Goal: Navigation & Orientation: Find specific page/section

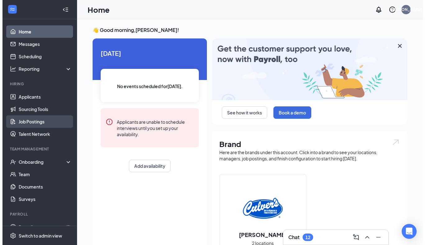
scroll to position [10, 0]
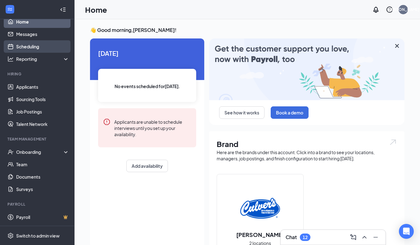
click at [21, 50] on link "Scheduling" at bounding box center [42, 46] width 53 height 12
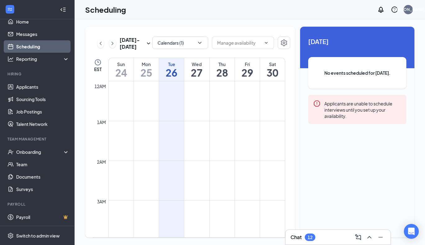
scroll to position [305, 0]
click at [199, 42] on icon "ChevronDown" at bounding box center [199, 43] width 6 height 6
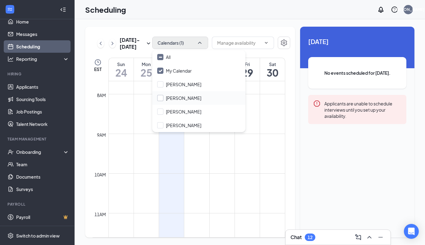
click at [162, 96] on input "[PERSON_NAME]" at bounding box center [179, 98] width 44 height 6
checkbox input "true"
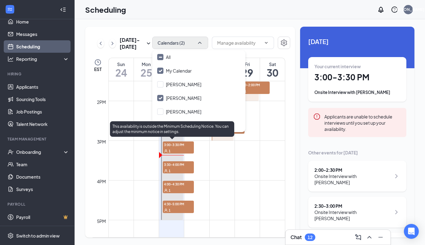
scroll to position [543, 0]
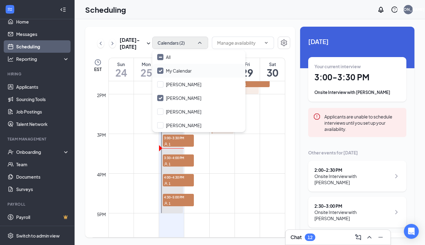
click at [160, 70] on input "My Calendar" at bounding box center [174, 71] width 34 height 6
checkbox input "false"
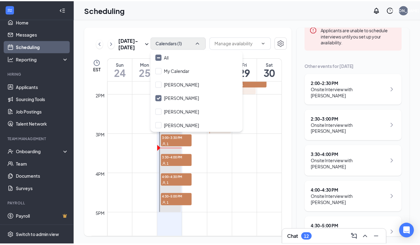
scroll to position [96, 0]
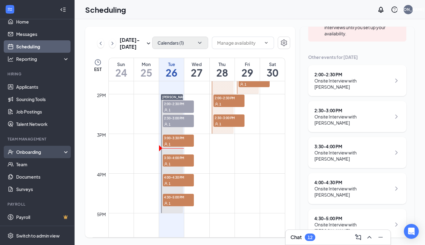
click at [33, 153] on div "Onboarding" at bounding box center [40, 152] width 48 height 6
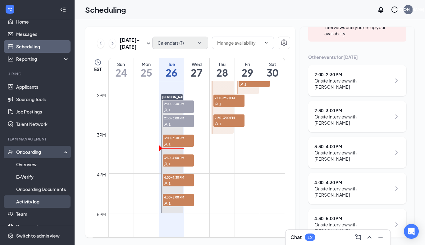
click at [33, 200] on link "Activity log" at bounding box center [42, 202] width 53 height 12
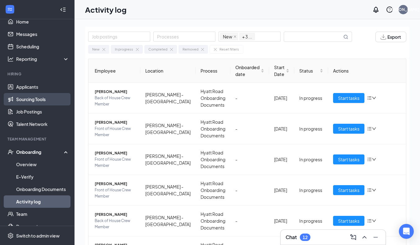
scroll to position [60, 0]
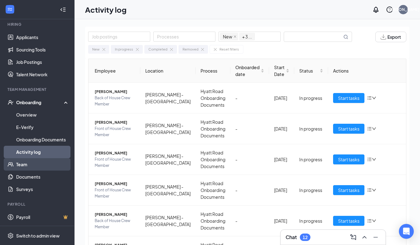
click at [32, 164] on link "Team" at bounding box center [42, 164] width 53 height 12
